Goal: Transaction & Acquisition: Purchase product/service

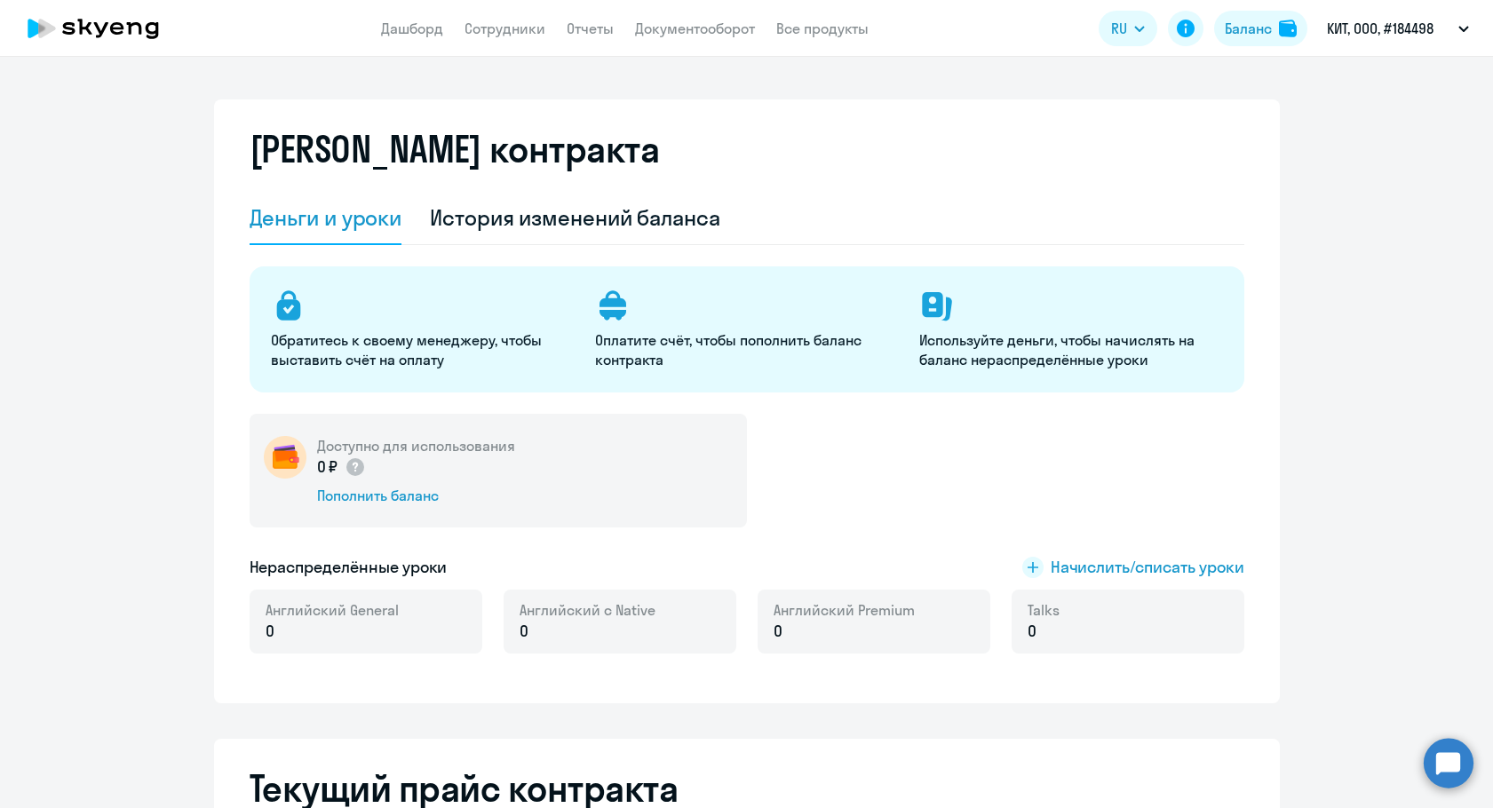
select select "english_adult_not_native_speaker"
click at [1253, 28] on div "Баланс" at bounding box center [1247, 28] width 47 height 21
click at [362, 491] on div "Пополнить баланс" at bounding box center [416, 496] width 198 height 20
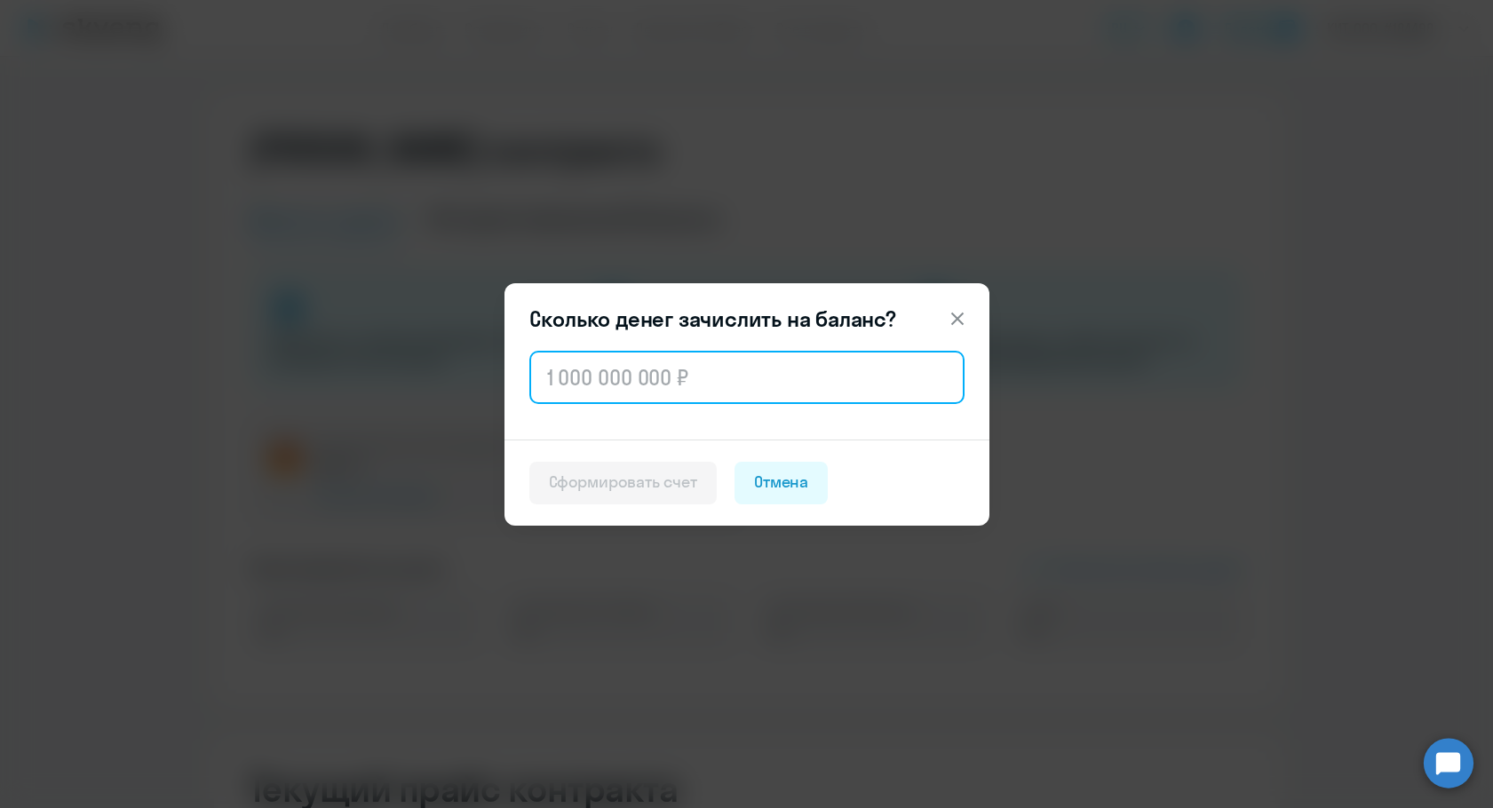
click at [626, 398] on input "text" at bounding box center [746, 377] width 435 height 53
paste input "123 648"
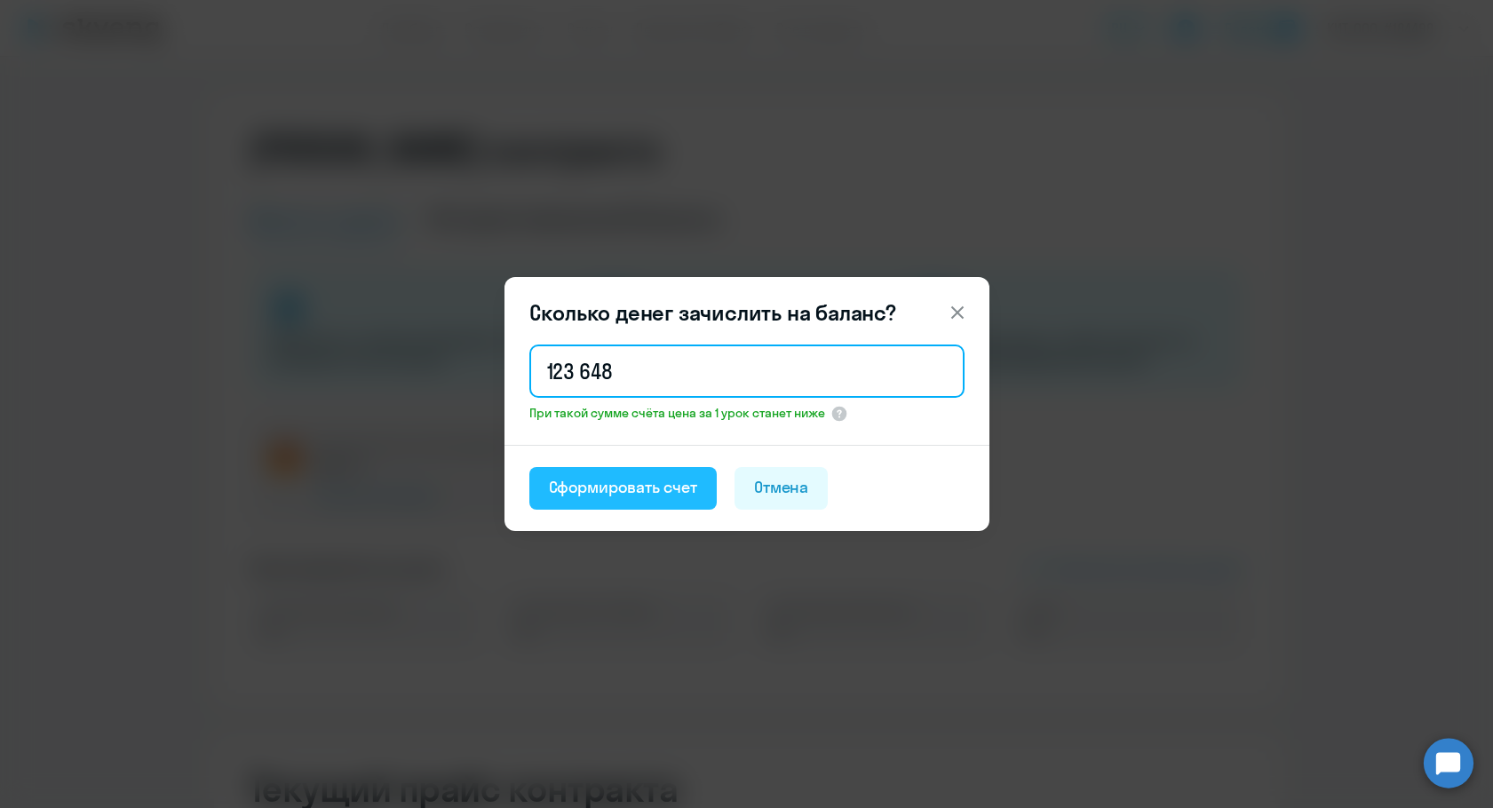
type input "123 648"
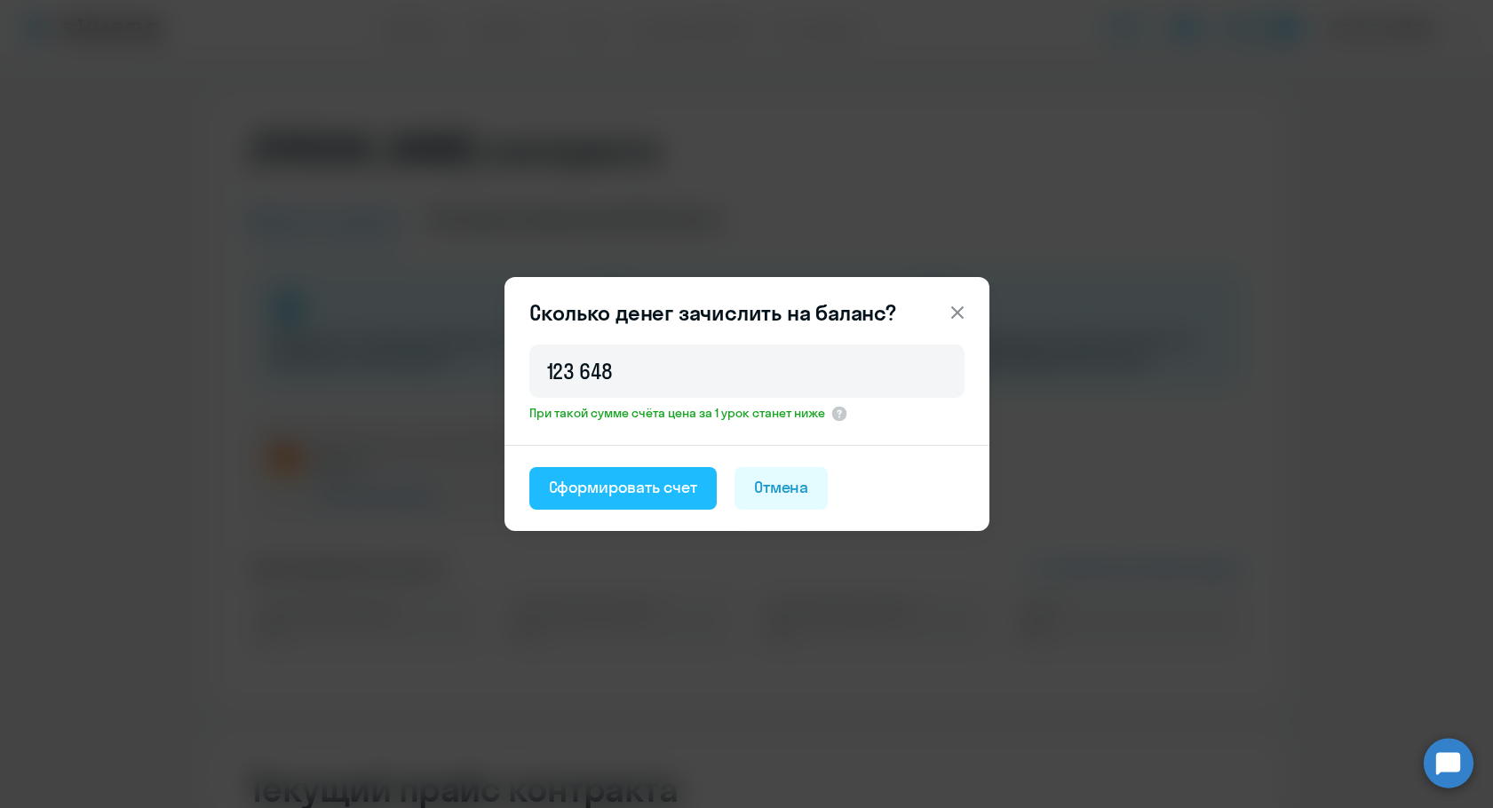
click at [595, 488] on div "Сформировать счет" at bounding box center [623, 487] width 148 height 23
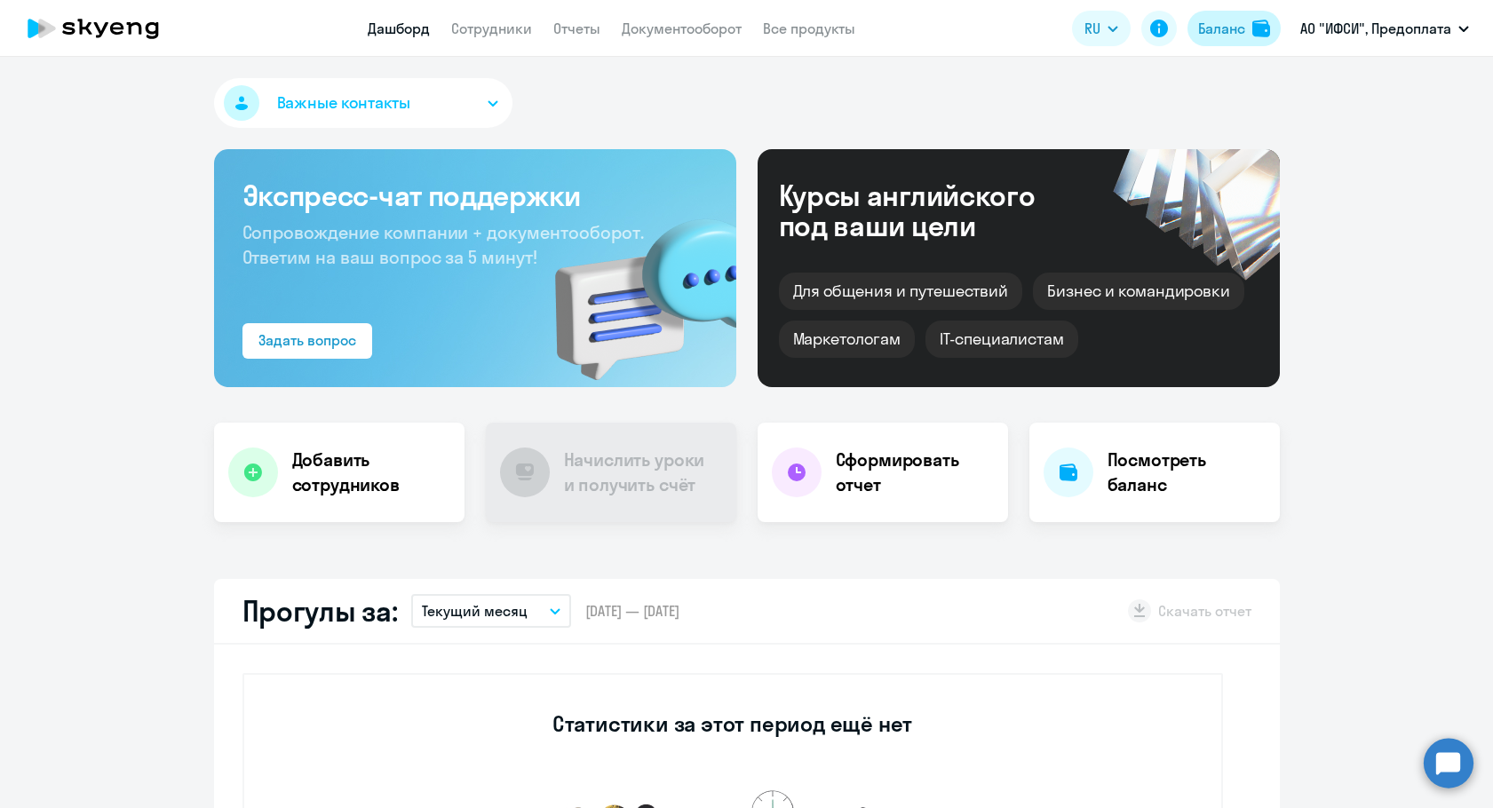
click at [1245, 31] on button "Баланс" at bounding box center [1233, 29] width 93 height 36
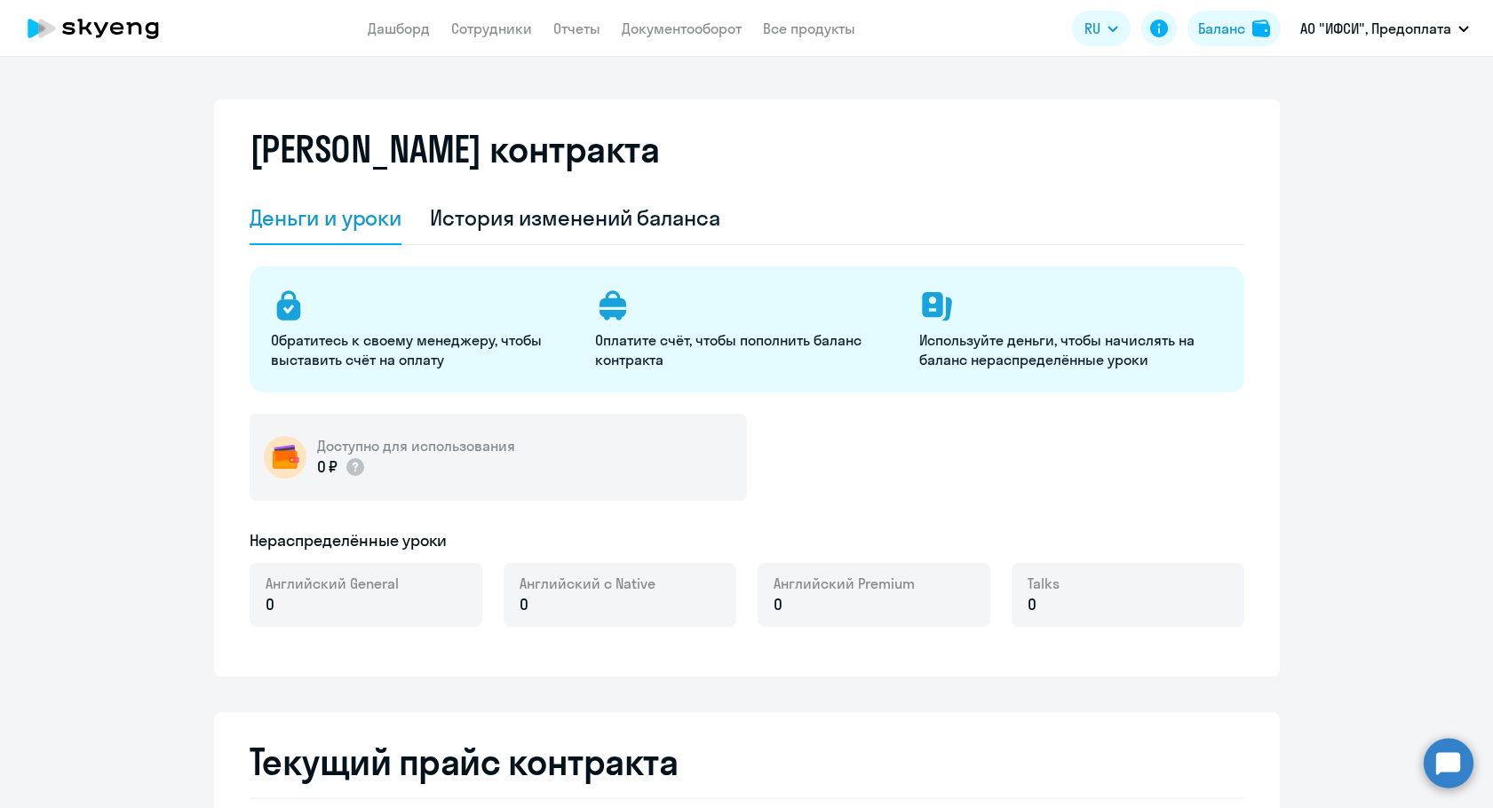
select select "english_adult_not_native_speaker"
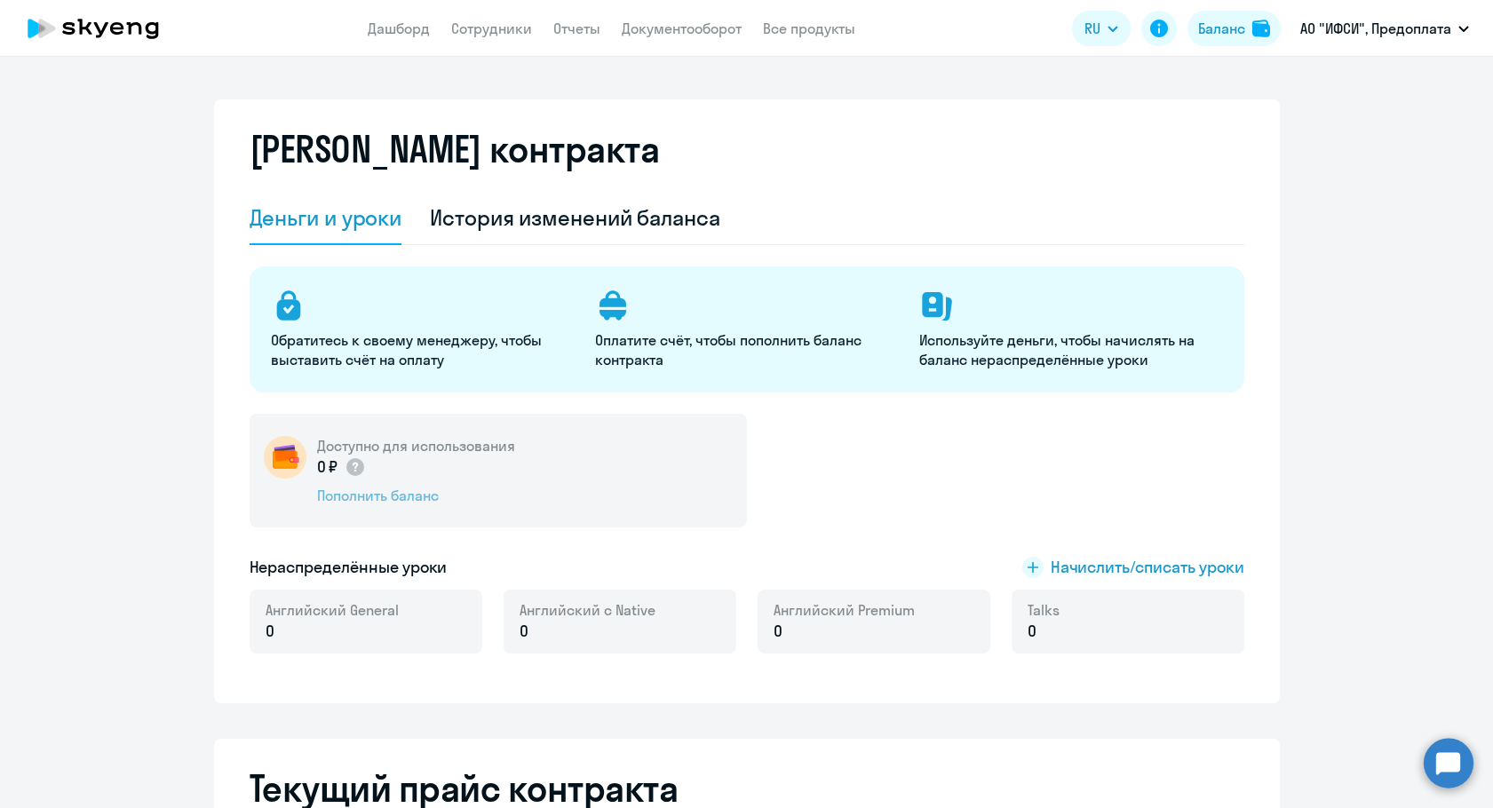
click at [376, 493] on div "Пополнить баланс" at bounding box center [416, 496] width 198 height 20
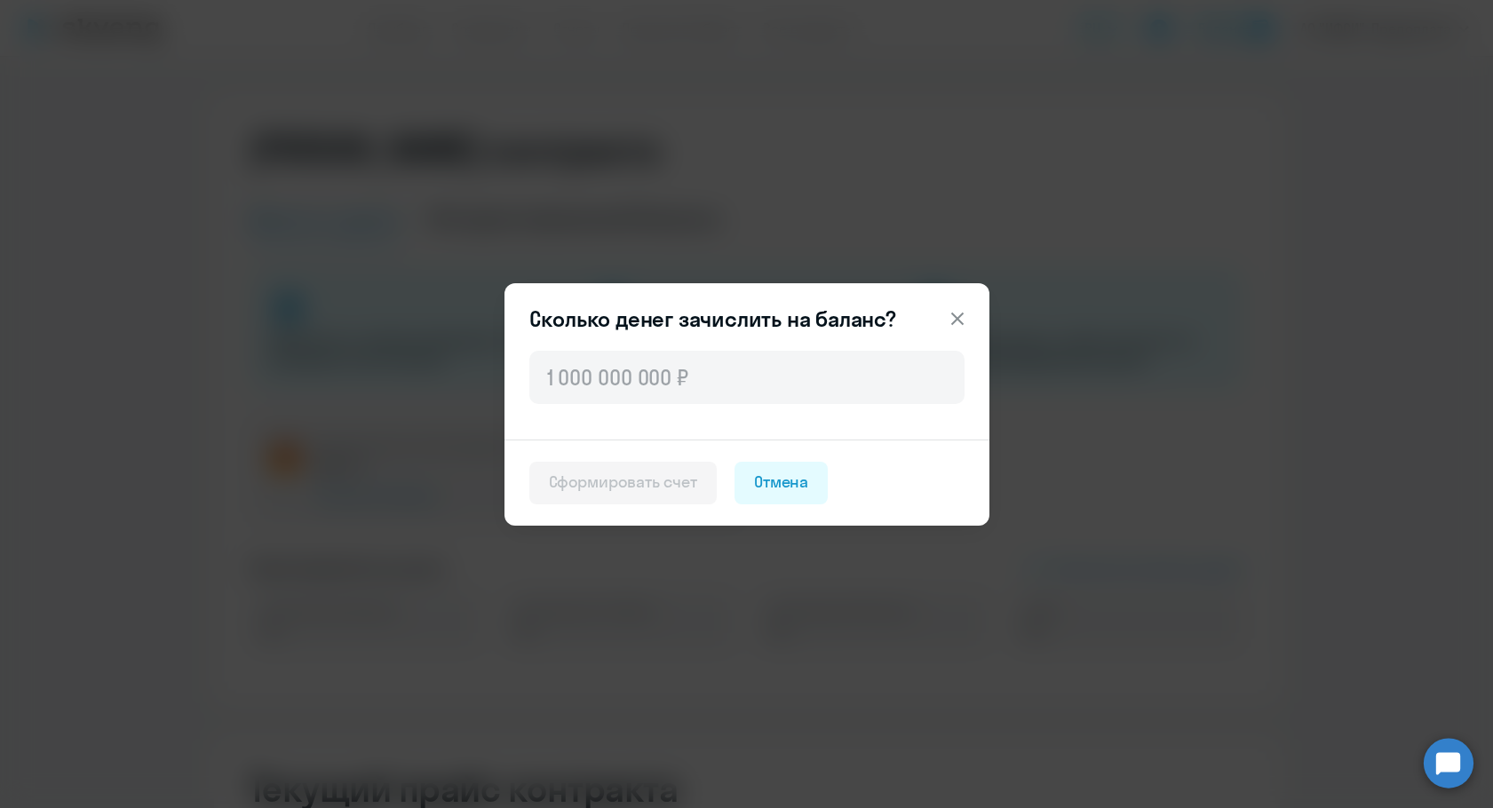
click at [586, 424] on div at bounding box center [746, 393] width 485 height 92
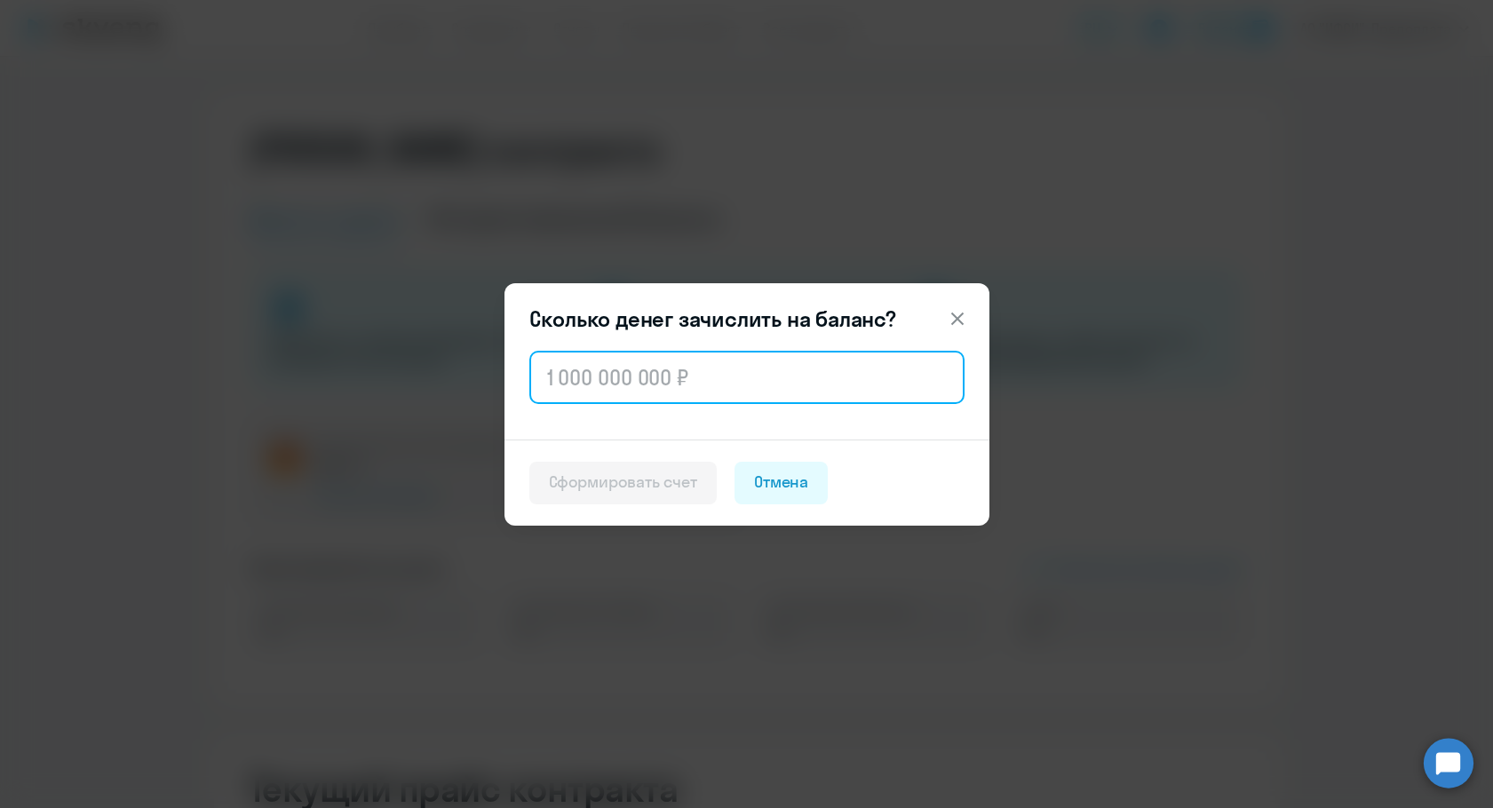
click at [590, 389] on input "text" at bounding box center [746, 377] width 435 height 53
paste input "139 680"
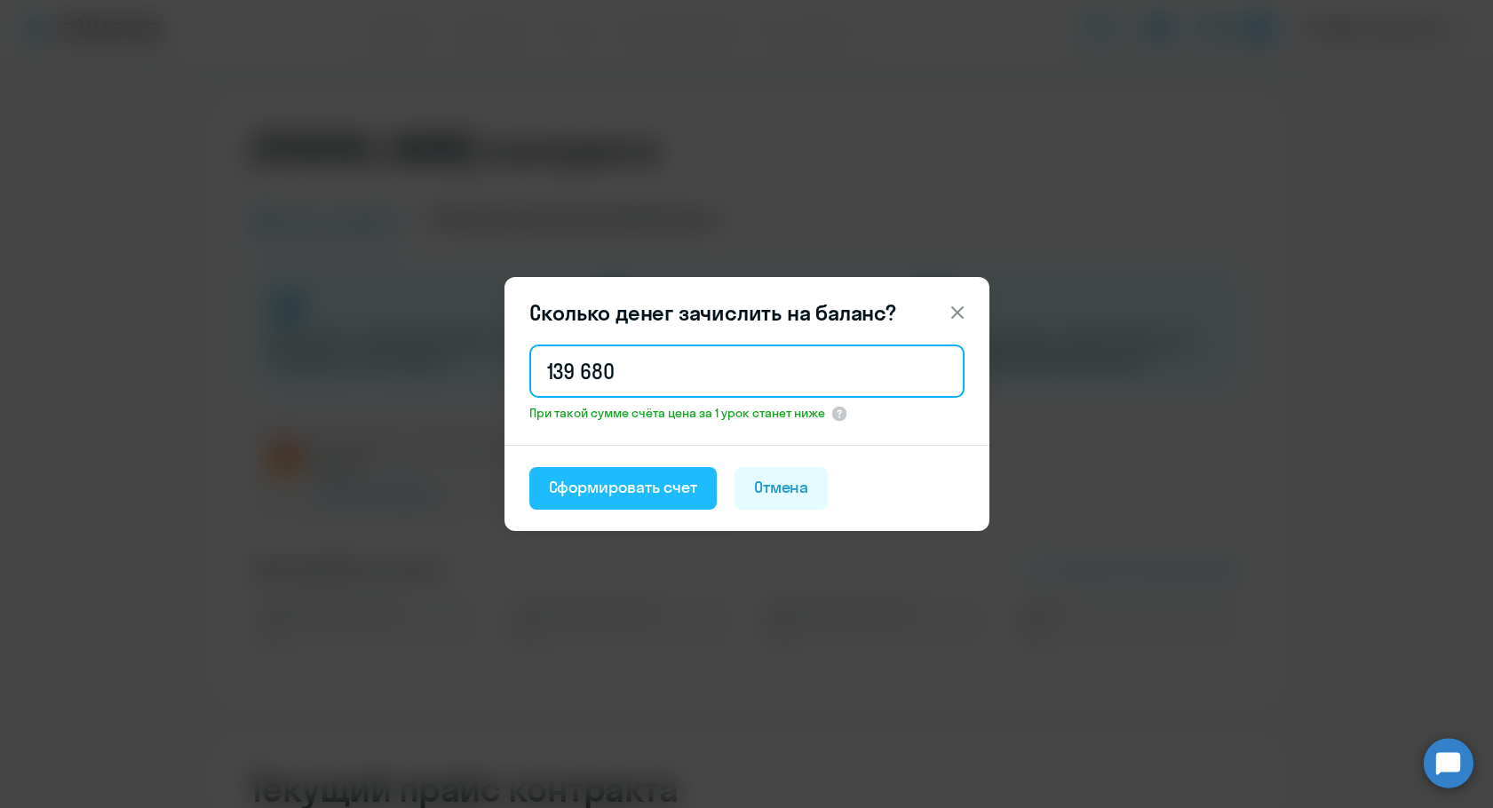
type input "139 680"
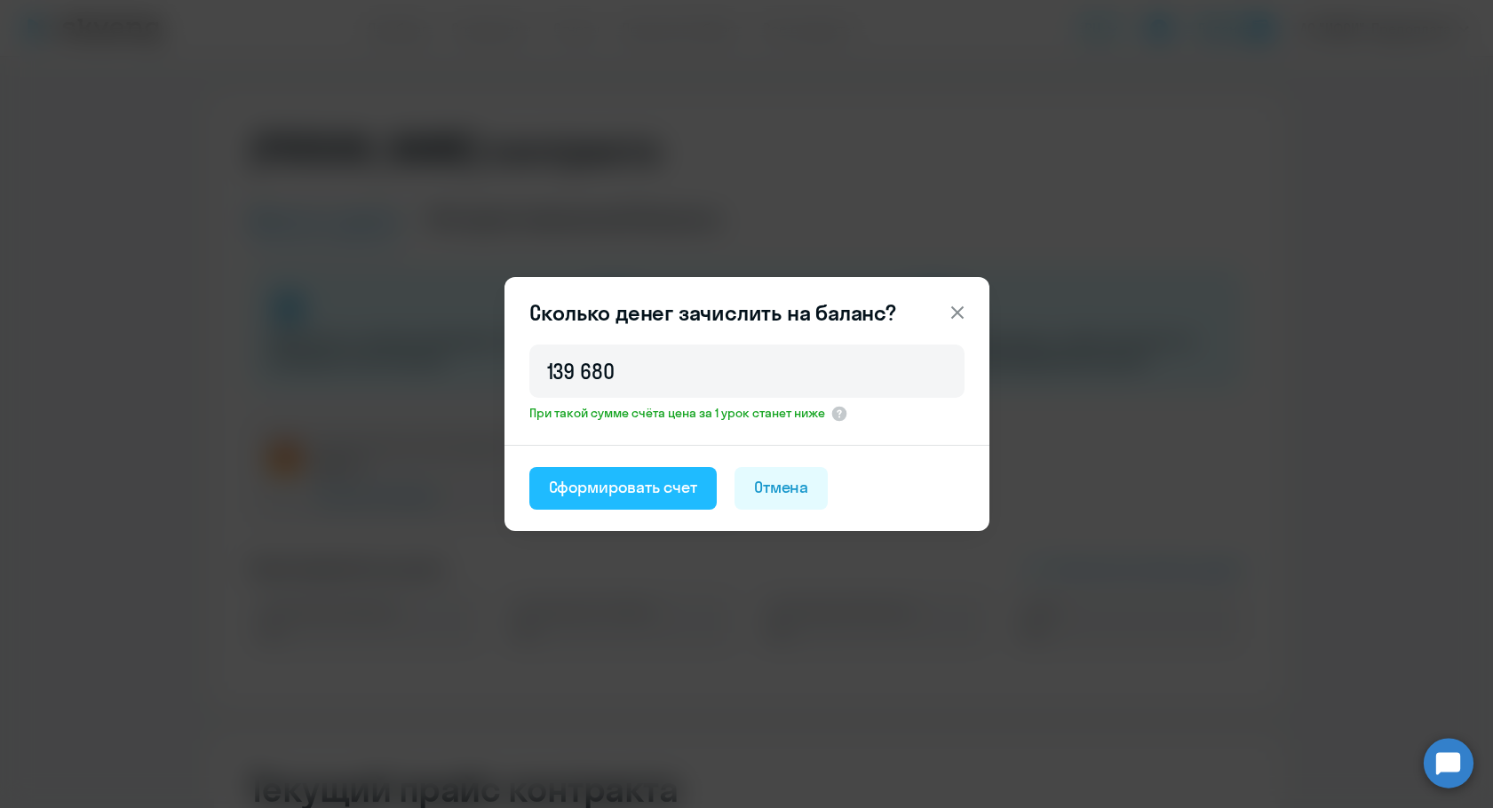
click at [601, 492] on div "Сформировать счет" at bounding box center [623, 487] width 148 height 23
